Goal: Communication & Community: Answer question/provide support

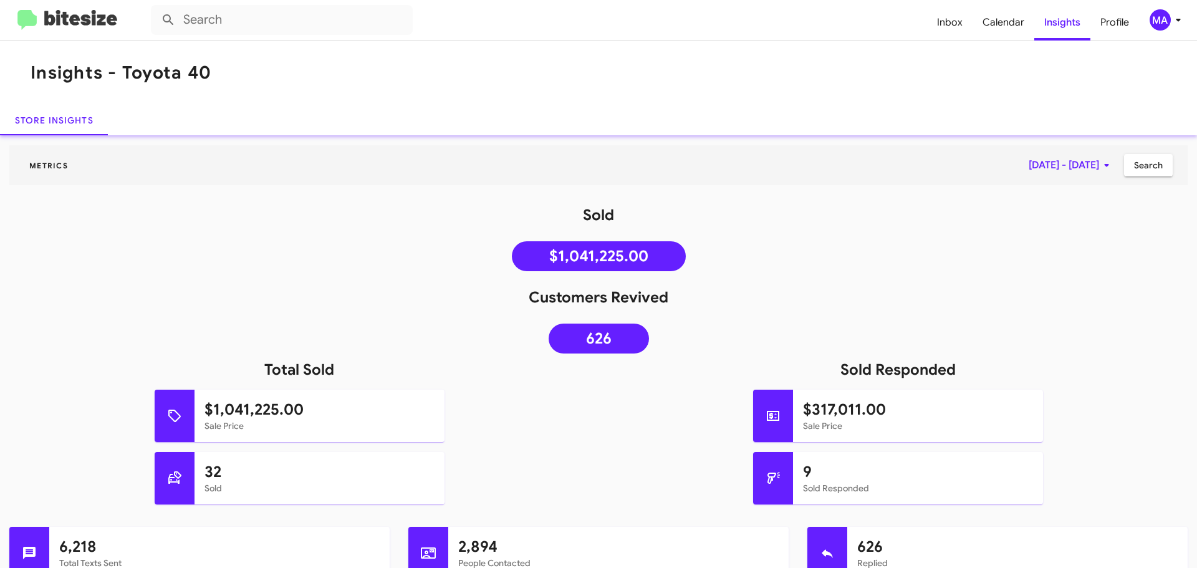
scroll to position [748, 0]
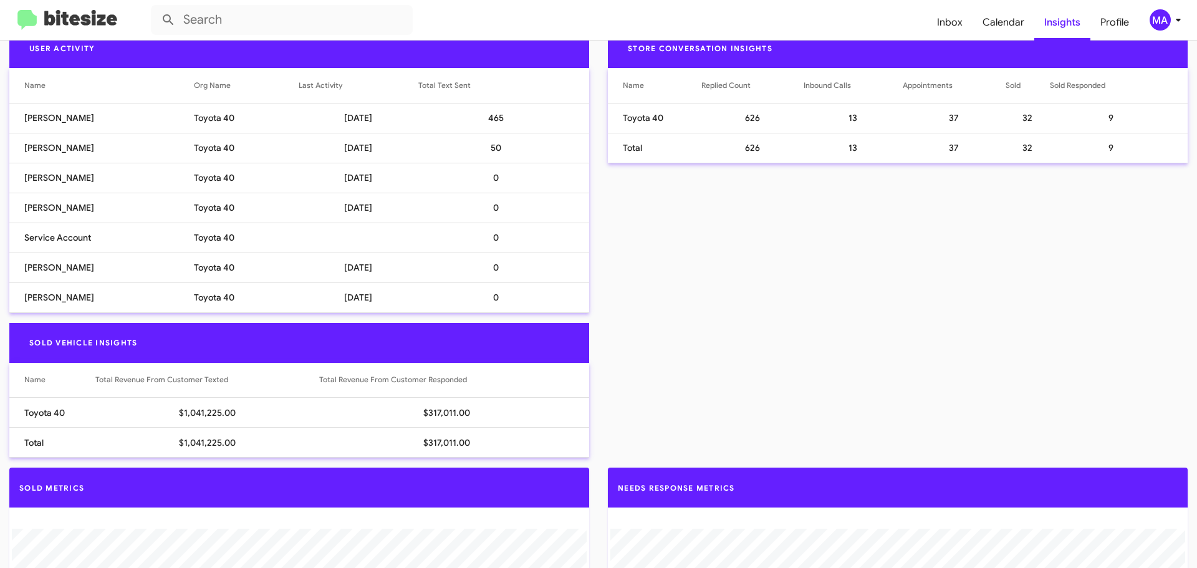
click at [29, 9] on mat-toolbar "Inbox Calendar Insights Profile MA" at bounding box center [598, 20] width 1197 height 40
click at [30, 18] on img at bounding box center [67, 20] width 100 height 21
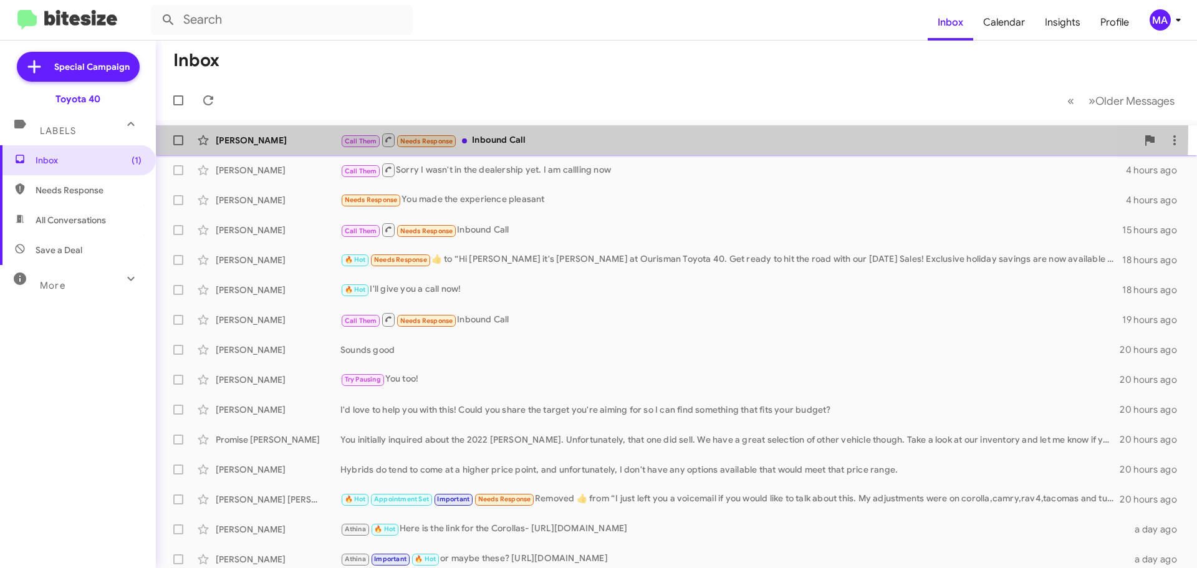
click at [519, 131] on div "[PERSON_NAME] Call Them Needs Response Inbound Call 42 minutes ago" at bounding box center [676, 140] width 1021 height 25
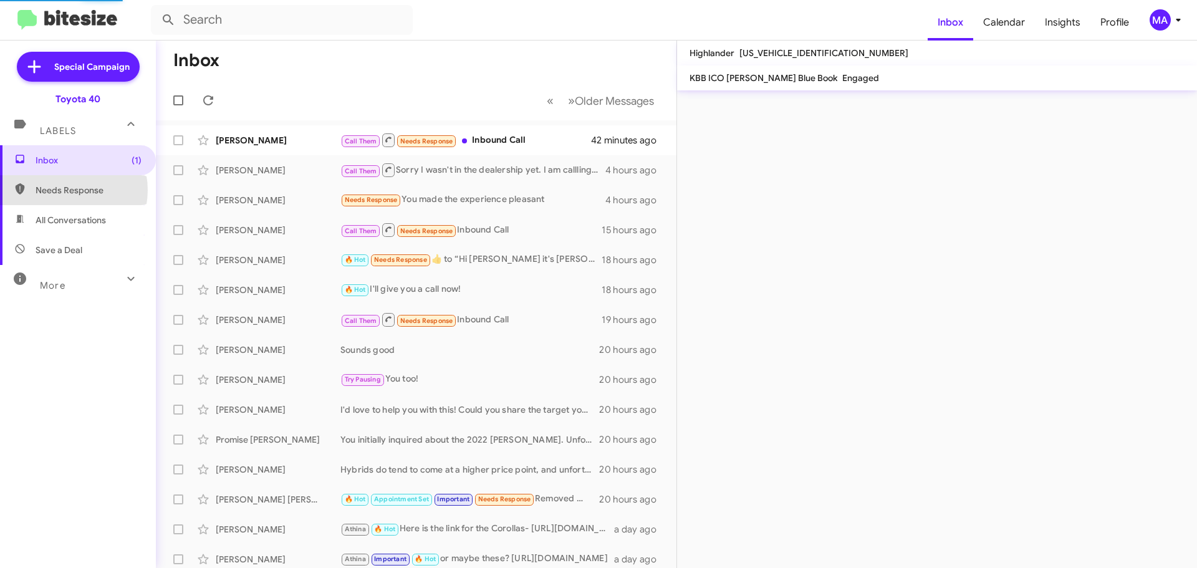
click at [64, 190] on span "Needs Response" at bounding box center [89, 190] width 106 height 12
type input "in:needs-response"
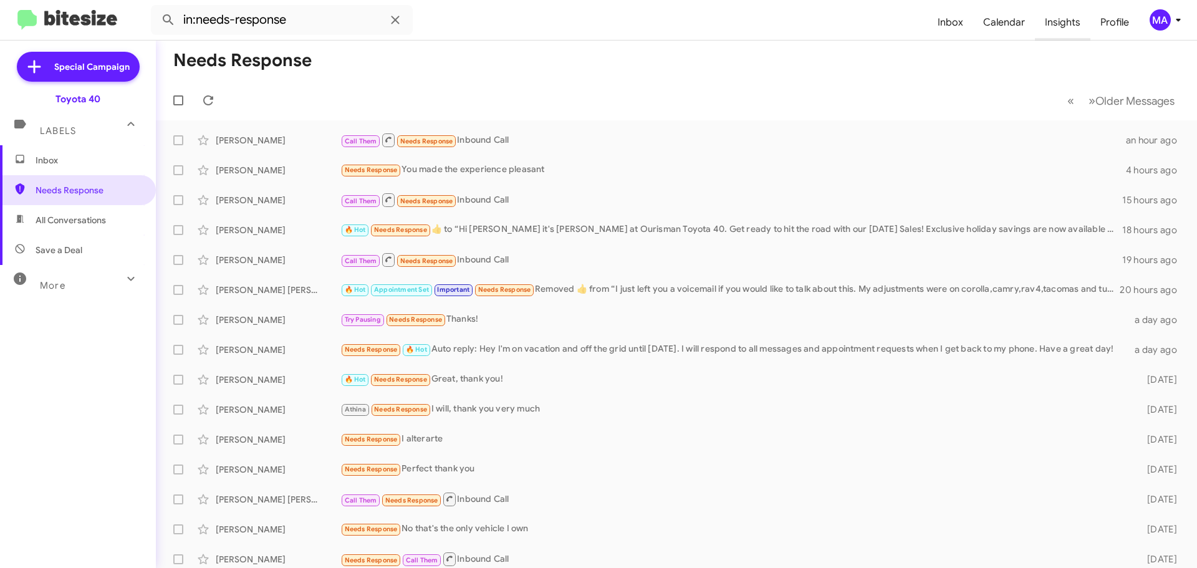
click at [1067, 22] on span "Insights" at bounding box center [1062, 22] width 55 height 36
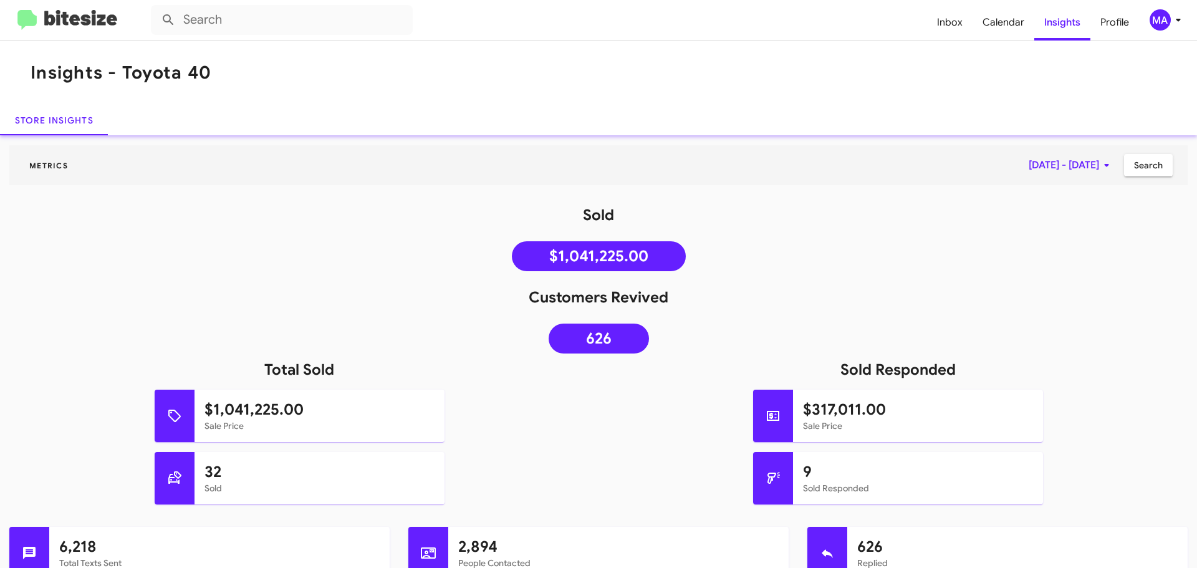
click at [34, 11] on img at bounding box center [67, 20] width 100 height 21
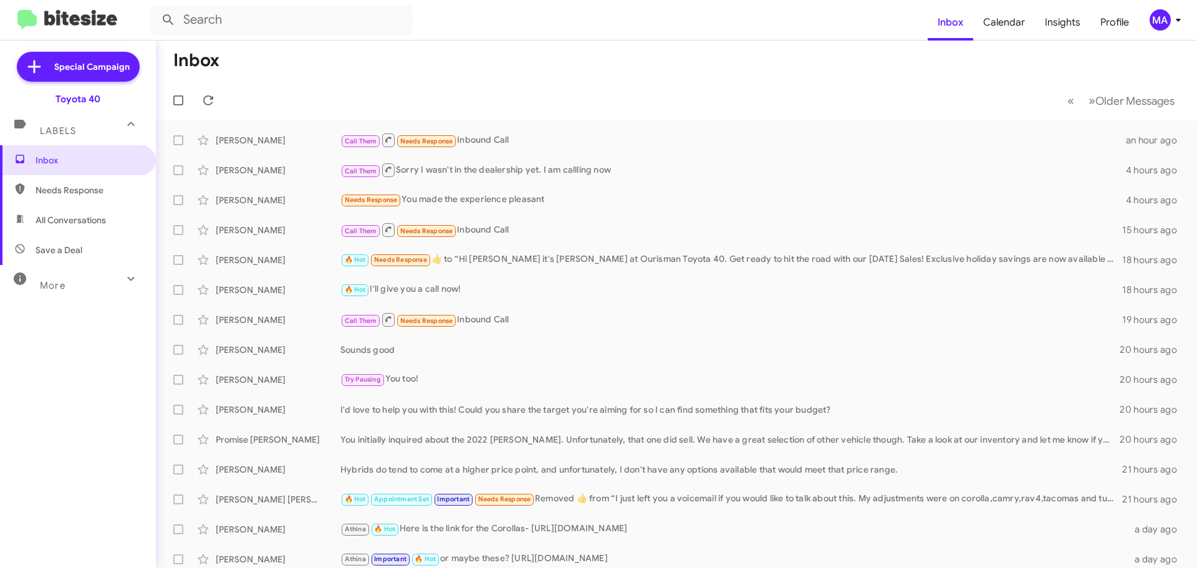
click at [62, 128] on span "Labels" at bounding box center [58, 130] width 36 height 11
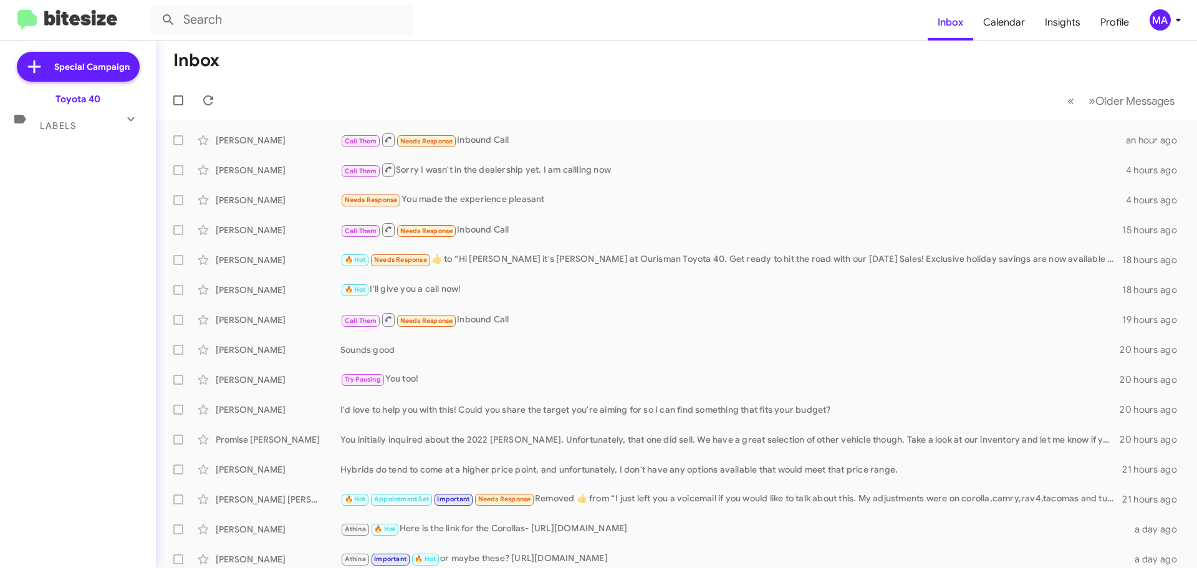
click at [62, 128] on span "Labels" at bounding box center [58, 125] width 36 height 11
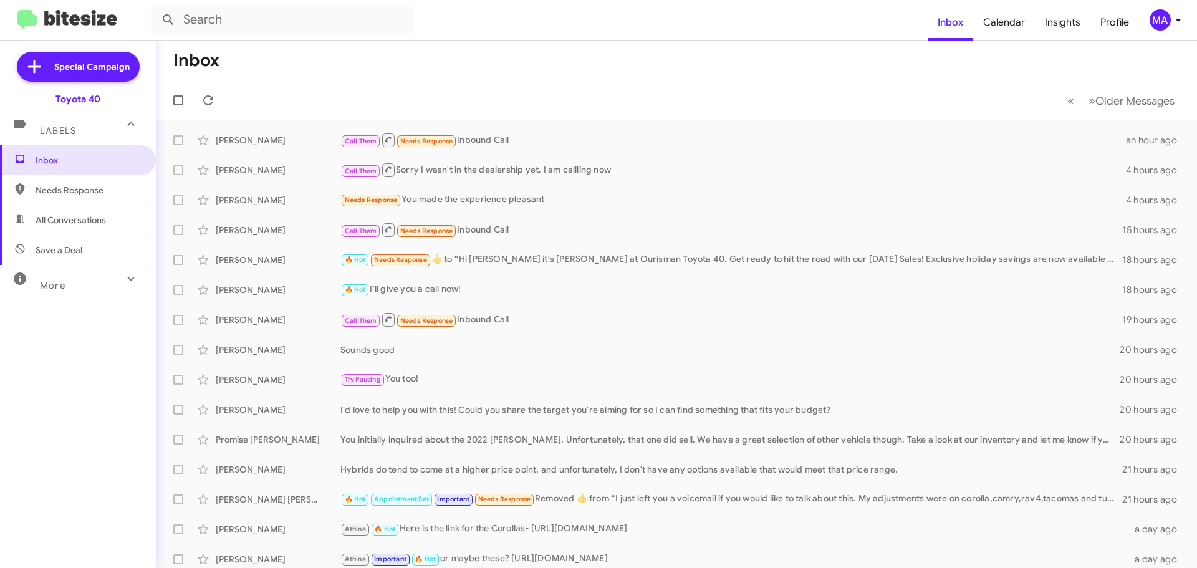
click at [65, 282] on div "More" at bounding box center [65, 280] width 111 height 23
click at [62, 289] on span "More" at bounding box center [53, 290] width 26 height 11
click at [69, 255] on span "Save a Deal" at bounding box center [59, 250] width 47 height 12
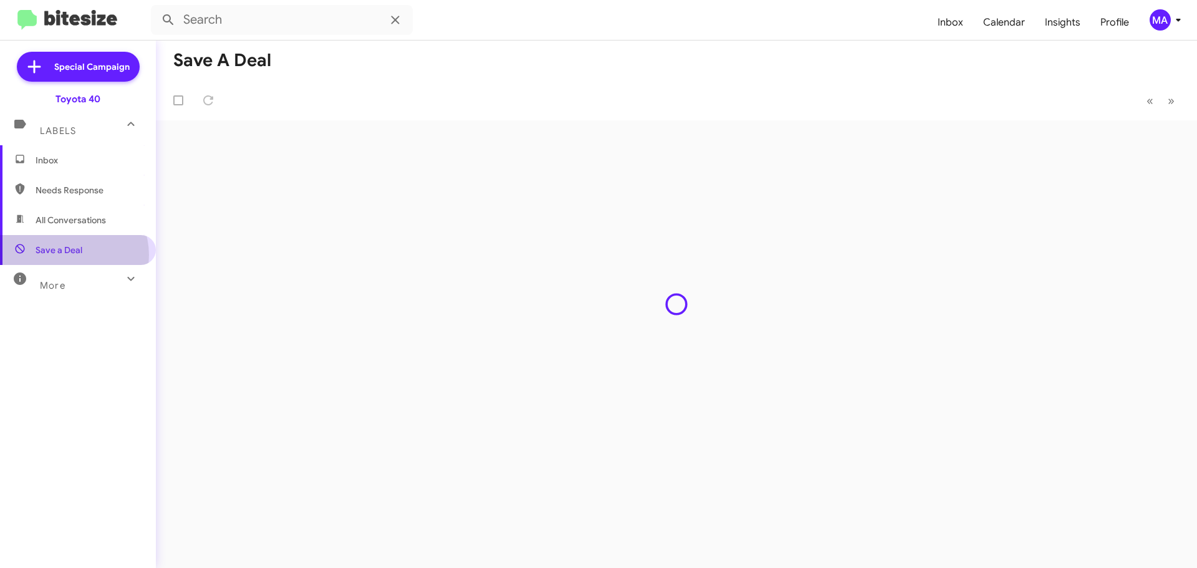
type input "in:not-interested"
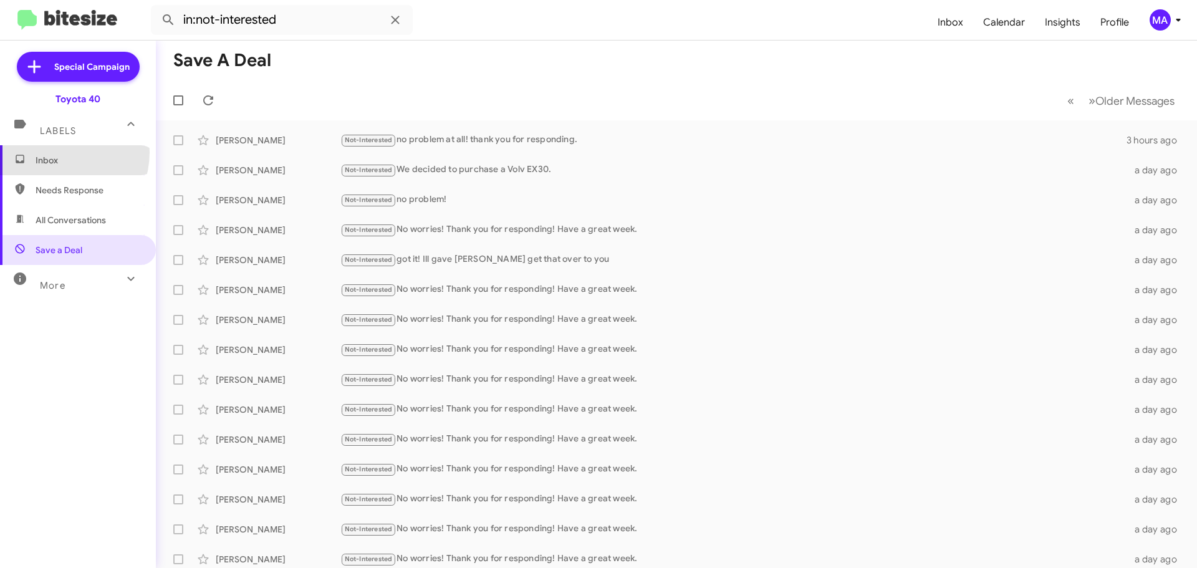
click at [55, 152] on span "Inbox" at bounding box center [78, 160] width 156 height 30
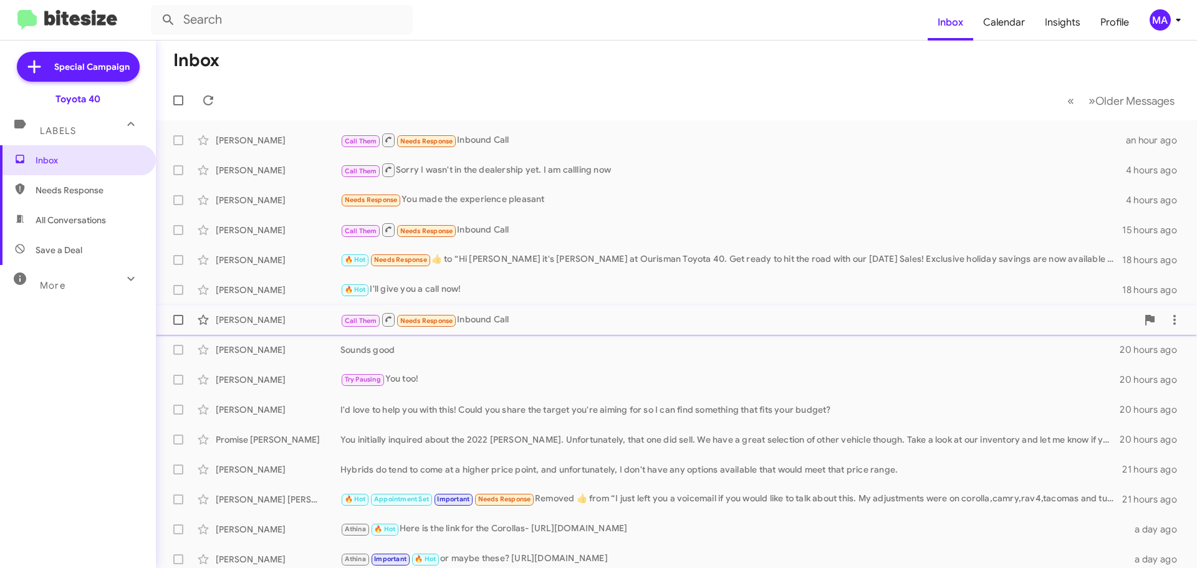
scroll to position [62, 0]
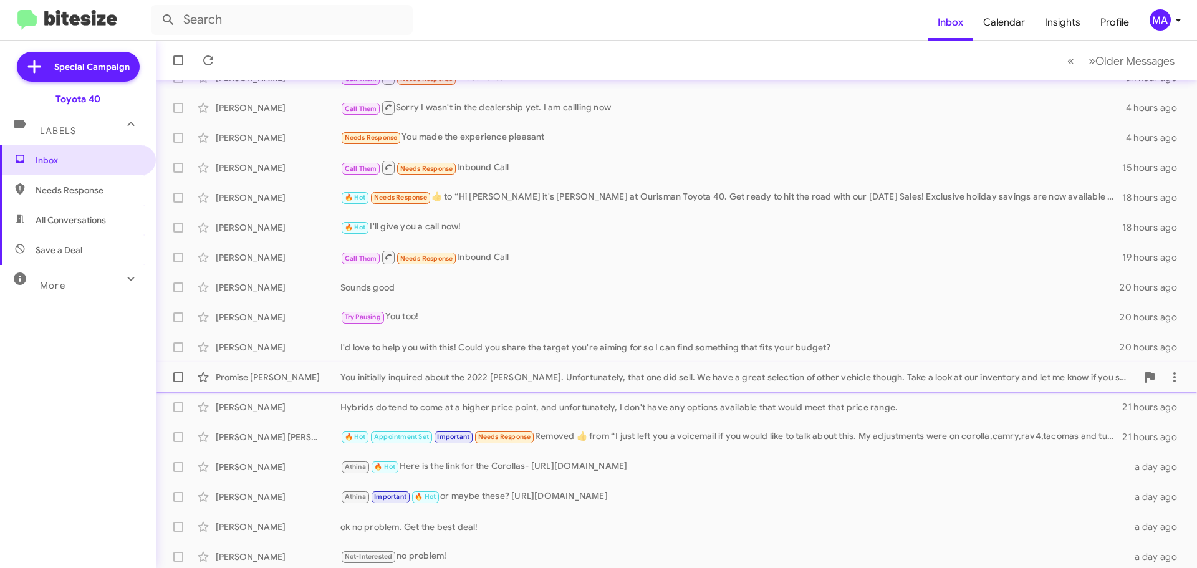
click at [584, 373] on div "You initially inquired about the 2022 [PERSON_NAME]. Unfortunately, that one di…" at bounding box center [738, 377] width 797 height 12
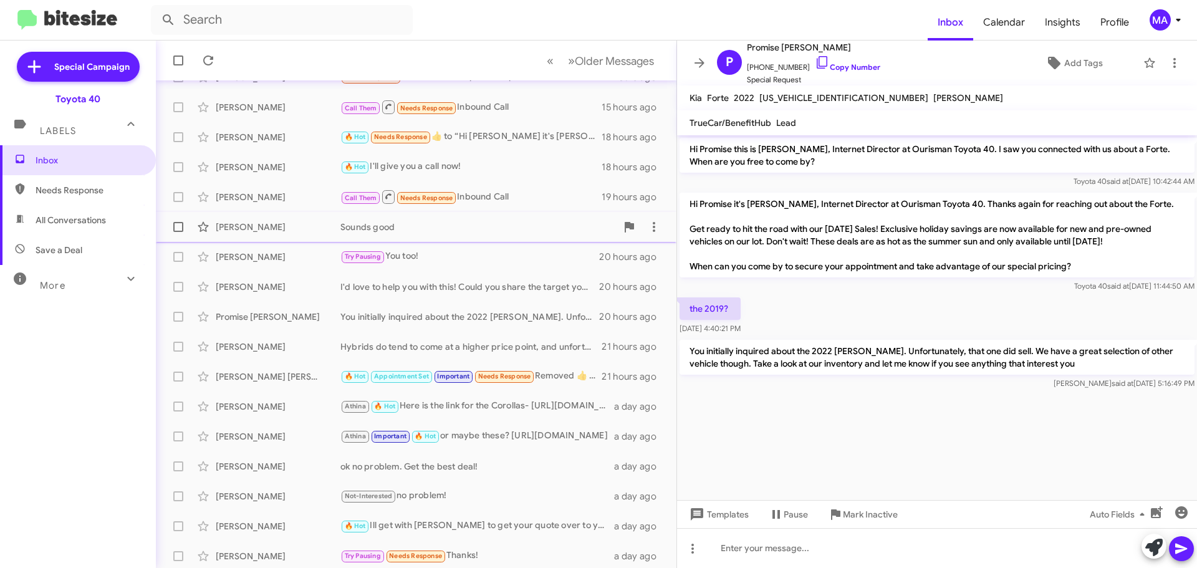
scroll to position [125, 0]
click at [416, 288] on div "I'd love to help you with this! Could you share the target you're aiming for so…" at bounding box center [478, 285] width 276 height 12
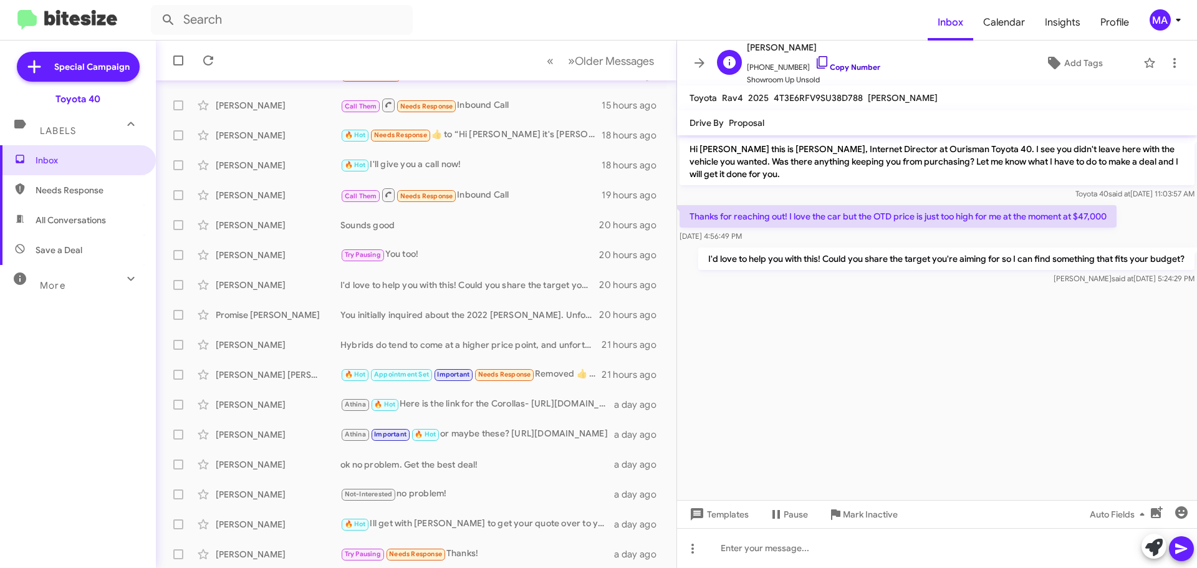
click at [815, 59] on icon at bounding box center [822, 62] width 15 height 15
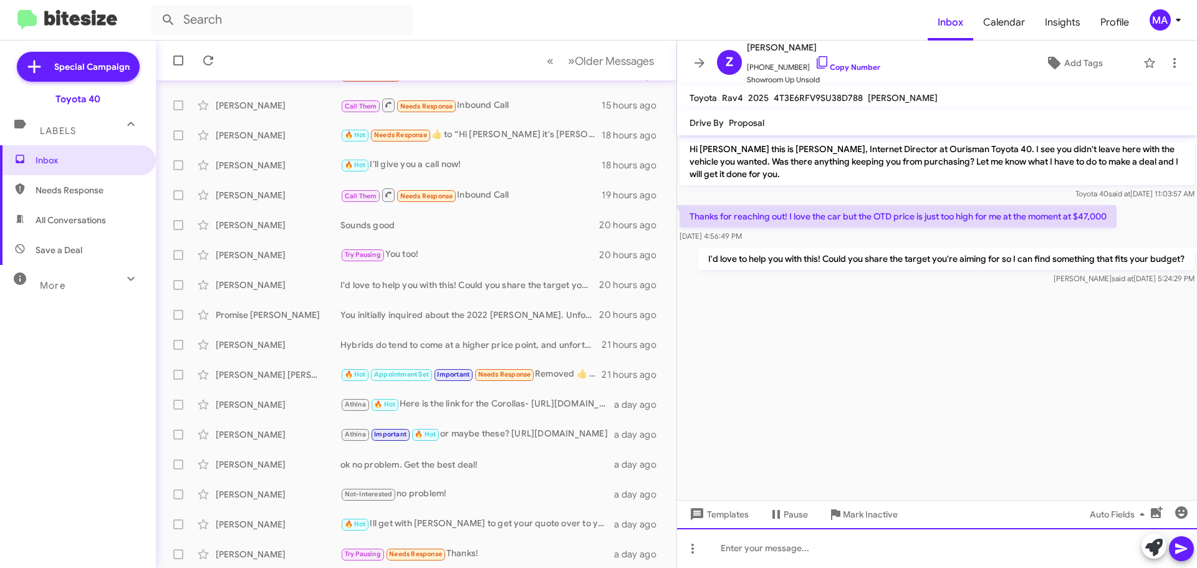
click at [794, 559] on div at bounding box center [937, 548] width 520 height 40
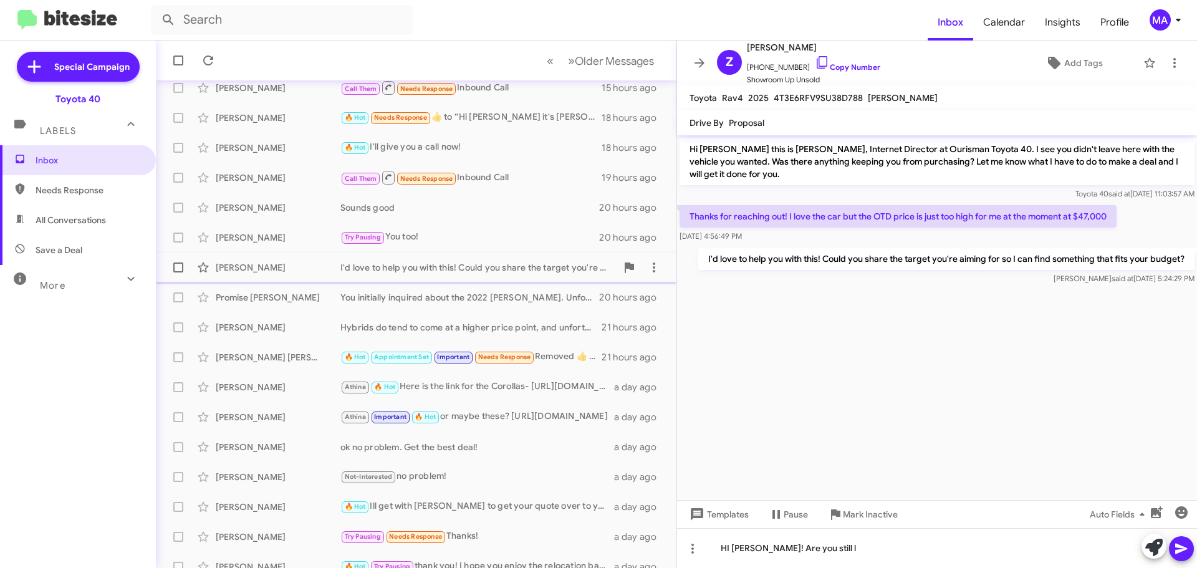
scroll to position [156, 0]
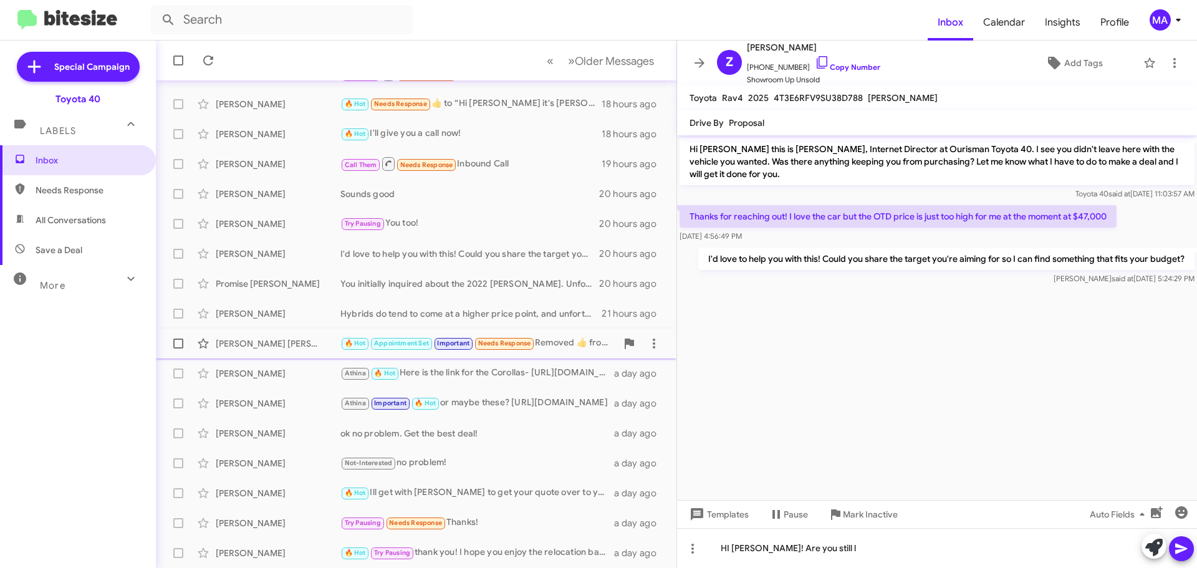
click at [288, 338] on div "[PERSON_NAME] [PERSON_NAME]" at bounding box center [278, 343] width 125 height 12
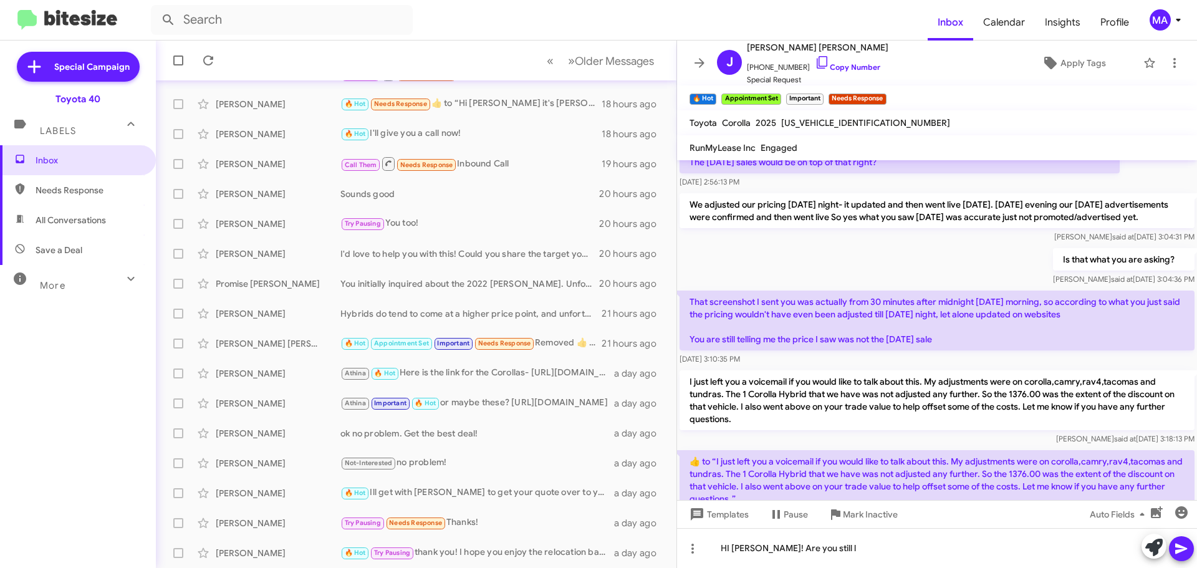
scroll to position [312, 0]
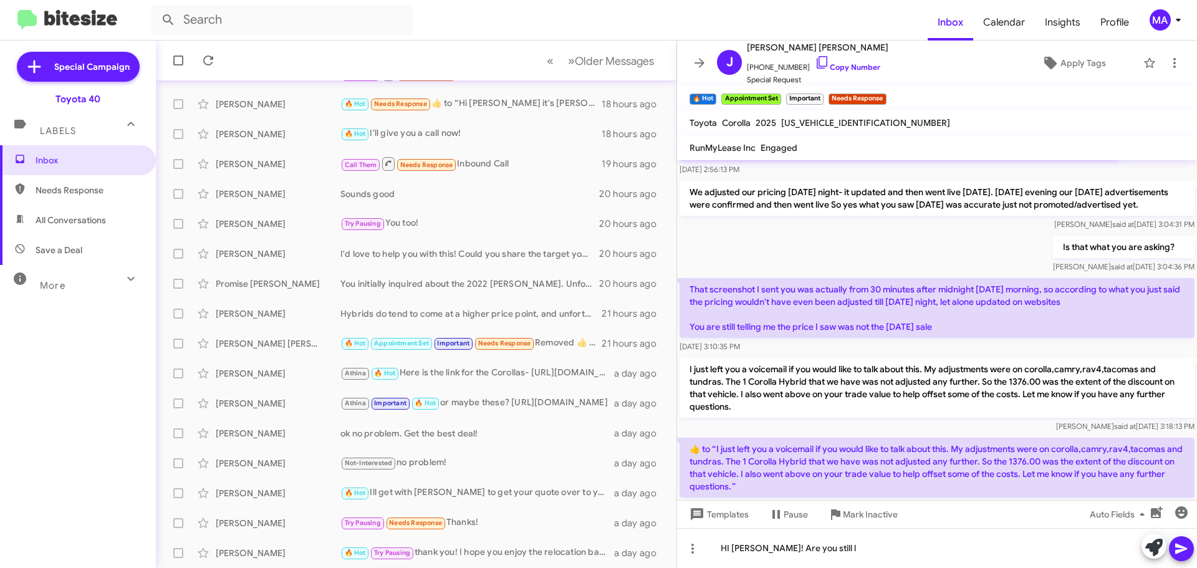
drag, startPoint x: 947, startPoint y: 341, endPoint x: 698, endPoint y: 260, distance: 262.2
click at [698, 260] on div "Hi [PERSON_NAME] it's [PERSON_NAME], Internet Director at Ourisman Toyota 40. T…" at bounding box center [937, 222] width 520 height 746
copy div "Is that what you are asking? [PERSON_NAME] said at [DATE] 3:04:36 PM That scree…"
click at [815, 63] on icon at bounding box center [822, 62] width 15 height 15
copy div "Is that what you are asking? [PERSON_NAME] said at [DATE] 3:04:36 PM That scree…"
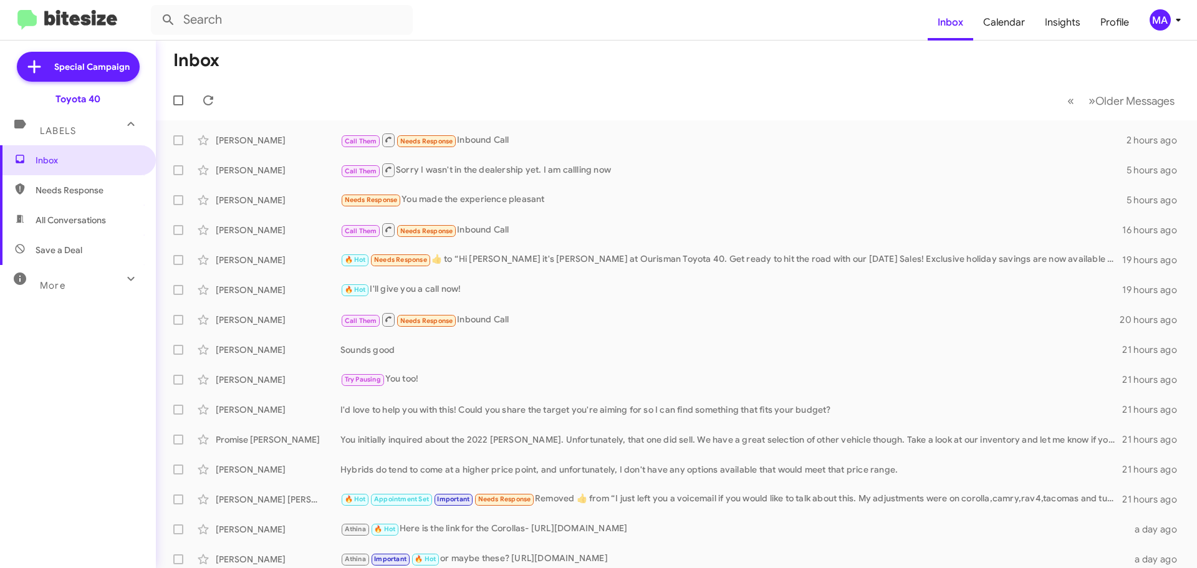
click at [411, 63] on mat-toolbar-row "Inbox" at bounding box center [676, 61] width 1041 height 40
